Goal: Obtain resource: Obtain resource

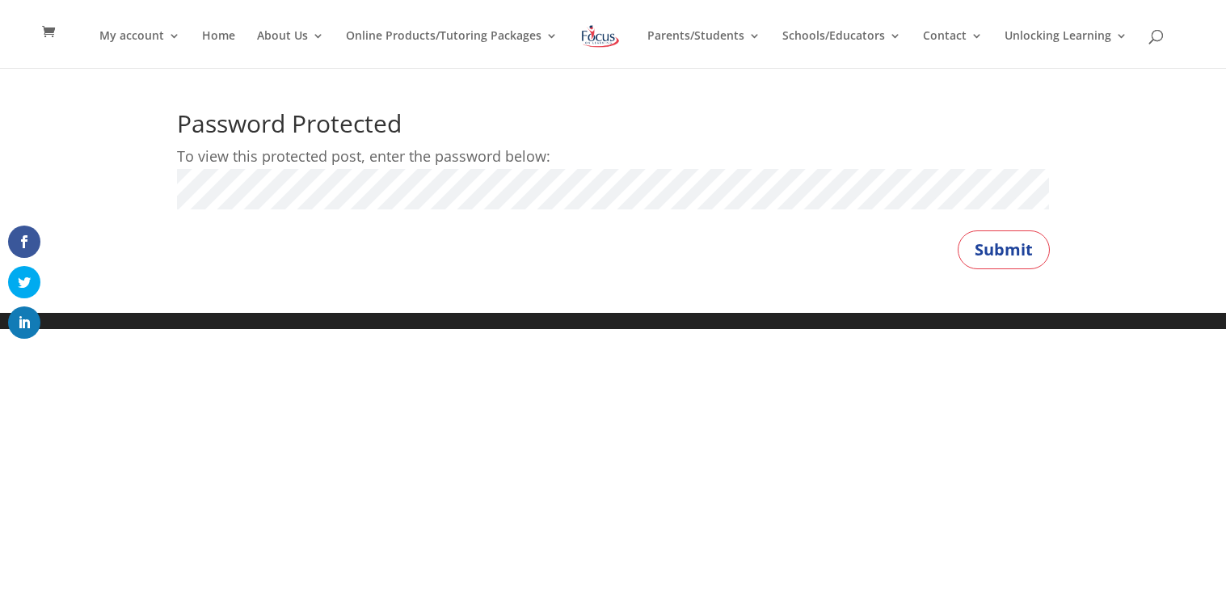
click at [957, 230] on button "Submit" at bounding box center [1003, 249] width 92 height 39
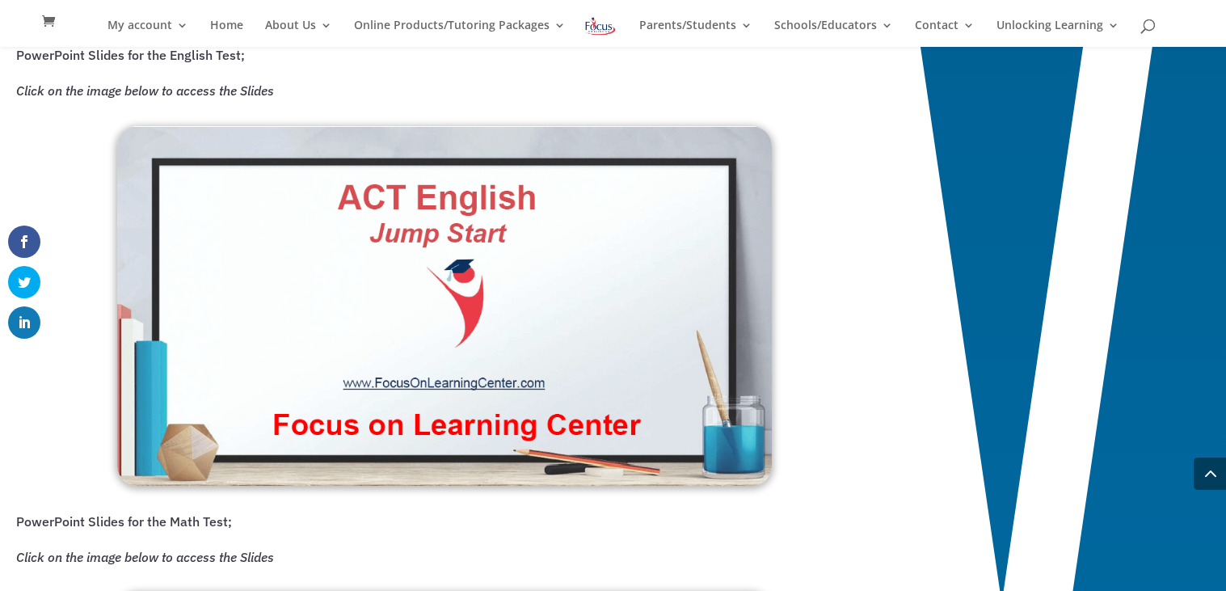
scroll to position [1205, 0]
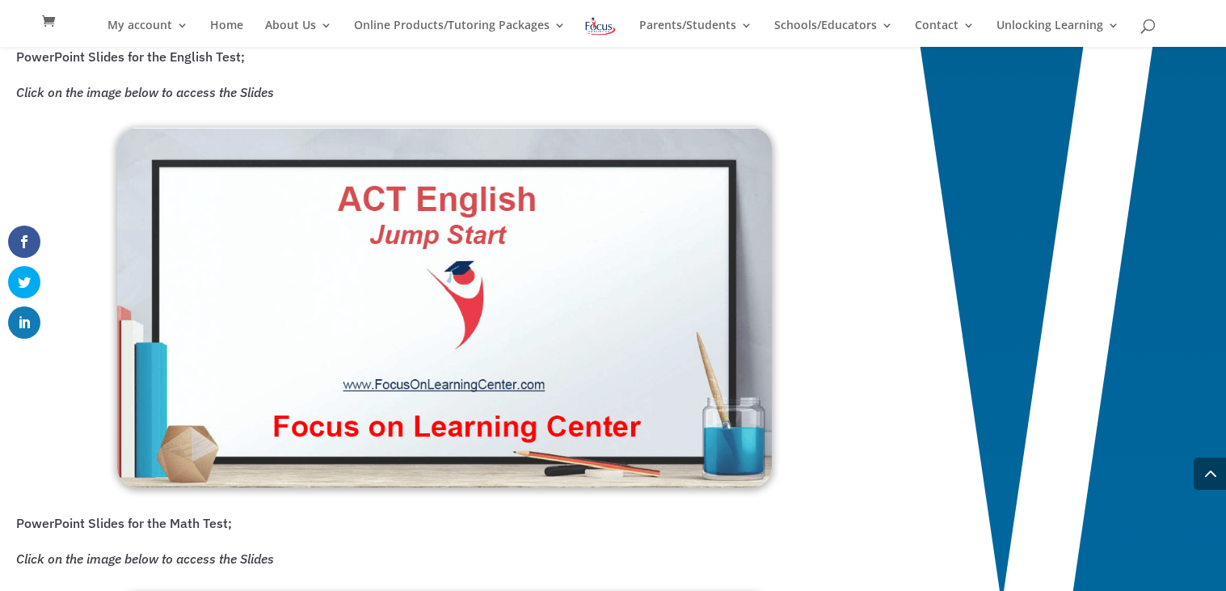
click at [1028, 322] on span at bounding box center [613, 476] width 1226 height 3271
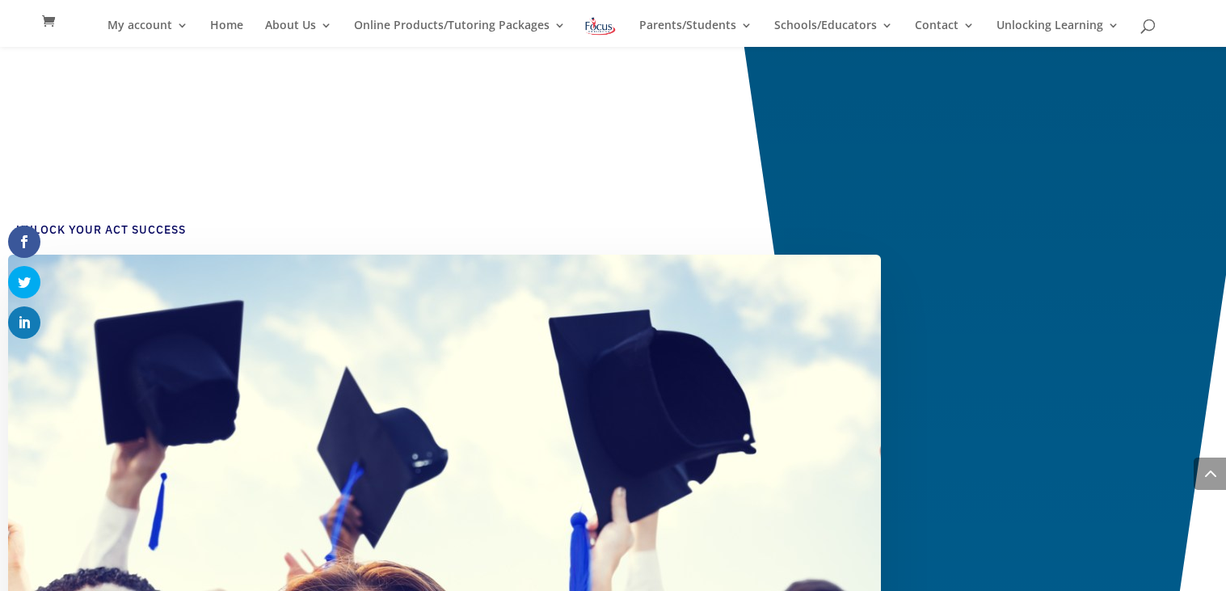
scroll to position [3346, 0]
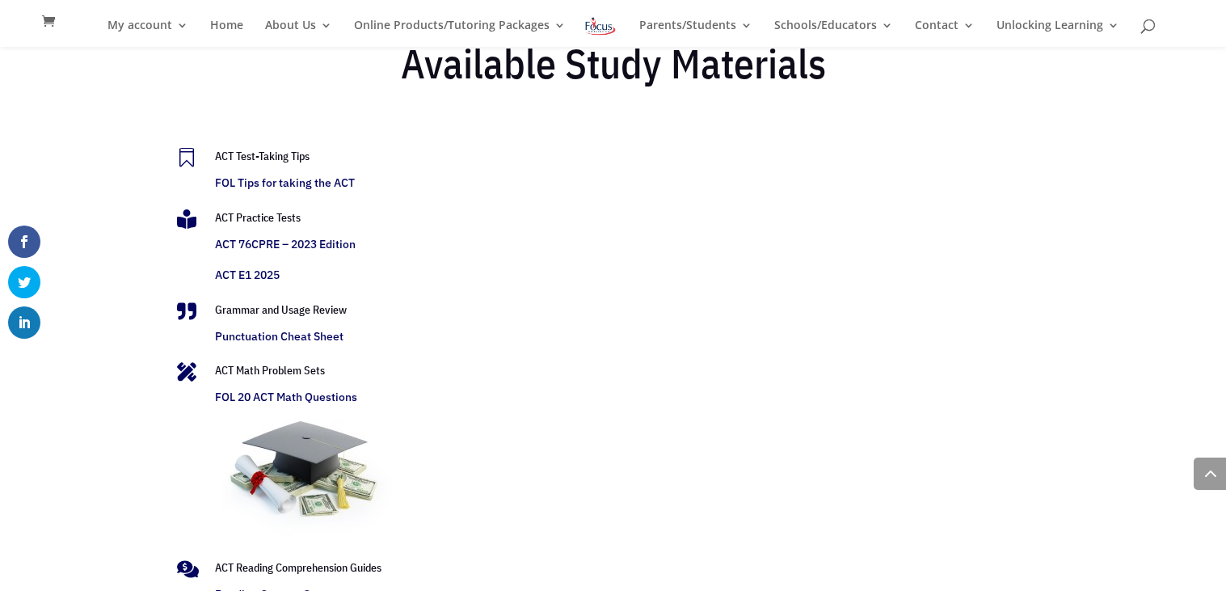
click at [246, 274] on link "ACT E1 2025" at bounding box center [247, 274] width 65 height 15
